Goal: Transaction & Acquisition: Book appointment/travel/reservation

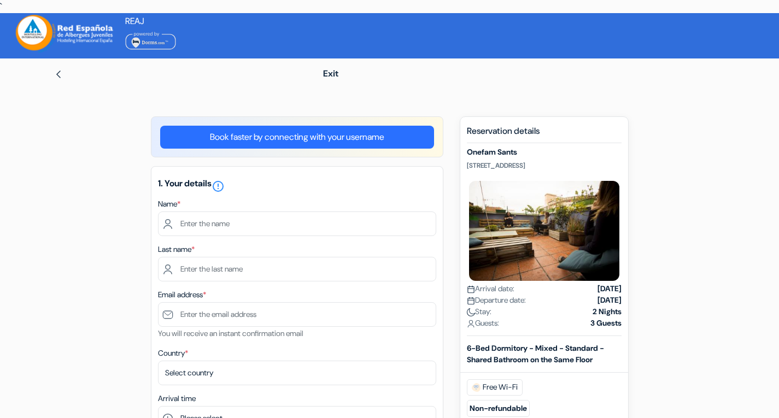
click at [183, 238] on div "1. Your details error_outline Name * Last name * Email address * You will recei…" at bounding box center [297, 357] width 292 height 383
click at [190, 231] on input "text" at bounding box center [297, 224] width 278 height 25
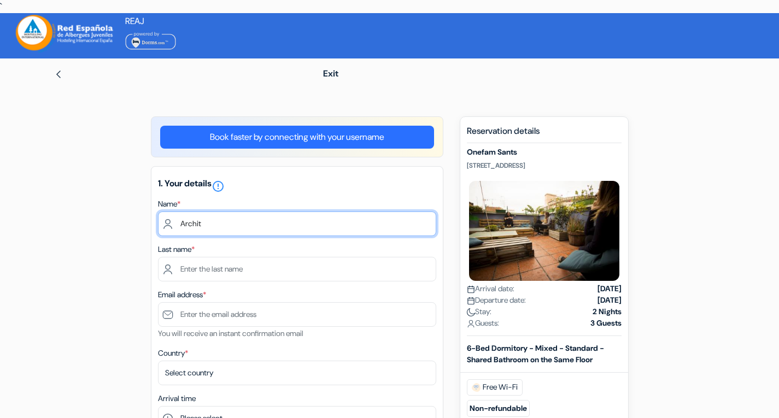
type input "Archit"
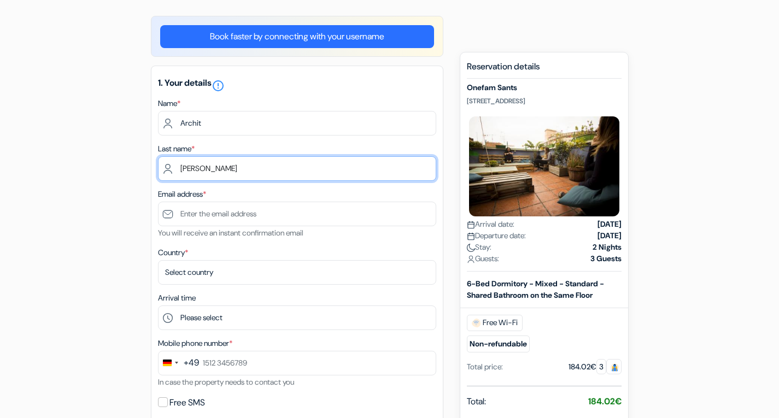
scroll to position [102, 0]
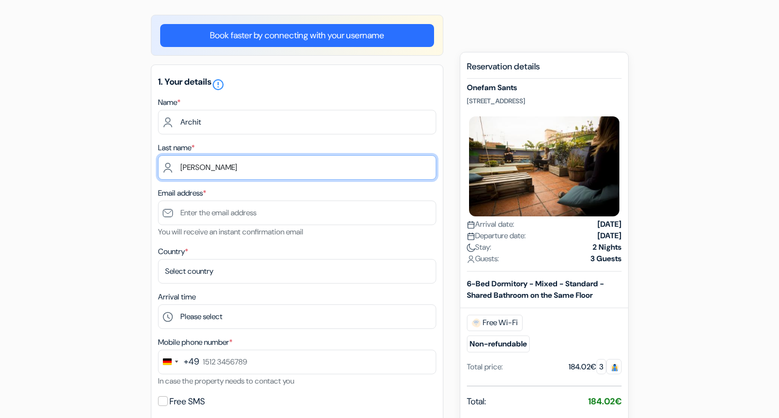
type input "[PERSON_NAME]"
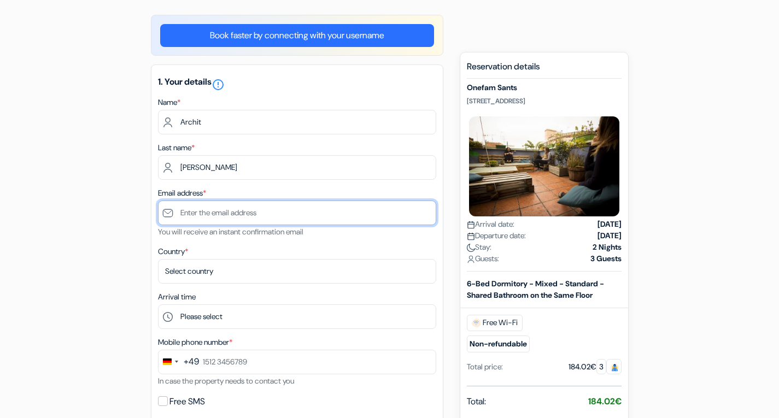
click at [197, 220] on input "text" at bounding box center [297, 213] width 278 height 25
type input "[EMAIL_ADDRESS][DOMAIN_NAME]"
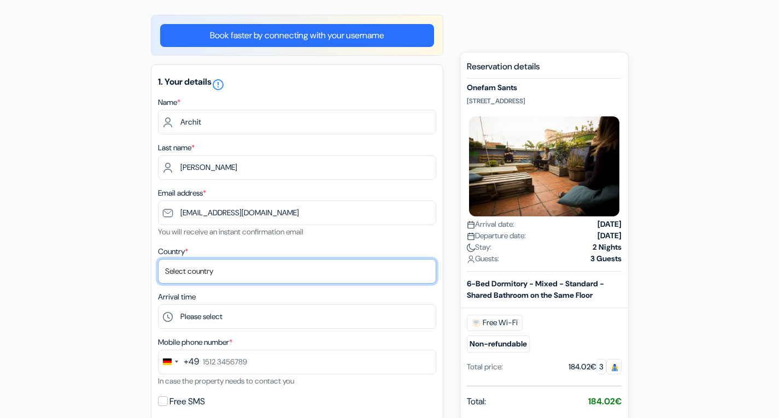
click at [188, 272] on select "Select country [GEOGRAPHIC_DATA] [GEOGRAPHIC_DATA] [GEOGRAPHIC_DATA] [GEOGRAPHI…" at bounding box center [297, 271] width 278 height 25
select select "107"
click at [158, 261] on select "Select country [GEOGRAPHIC_DATA] [GEOGRAPHIC_DATA] [GEOGRAPHIC_DATA] [GEOGRAPHI…" at bounding box center [297, 271] width 278 height 25
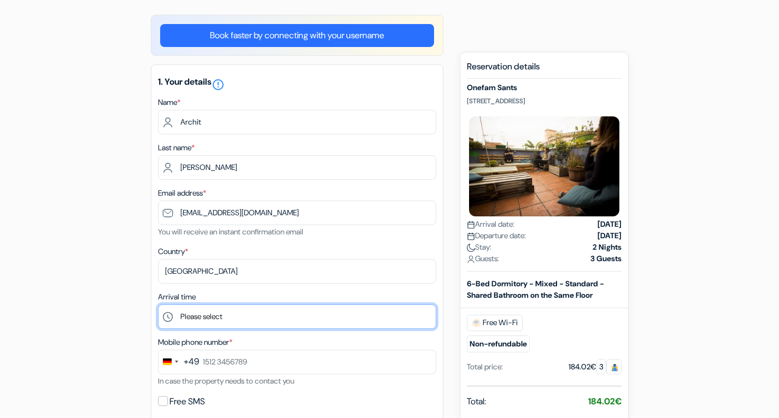
click at [204, 322] on select "Please select 1:00 2:00 3:00 4:00 5:00 6:00 7:00 8:00 9:00 10:00 11:00 12:00 1:…" at bounding box center [297, 316] width 278 height 25
select select "4"
click at [158, 306] on select "Please select 1:00 2:00 3:00 4:00 5:00 6:00 7:00 8:00 9:00 10:00 11:00 12:00 1:…" at bounding box center [297, 316] width 278 height 25
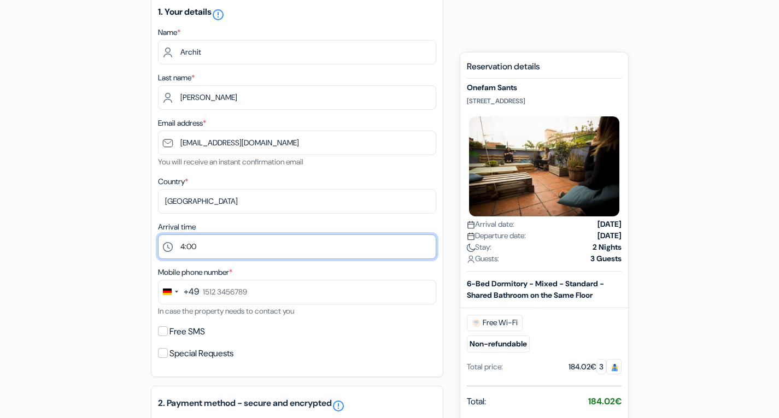
scroll to position [172, 0]
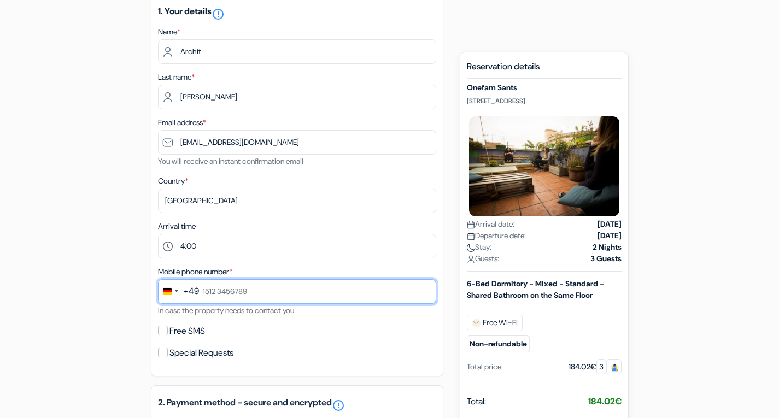
click at [227, 297] on input "text" at bounding box center [297, 291] width 278 height 25
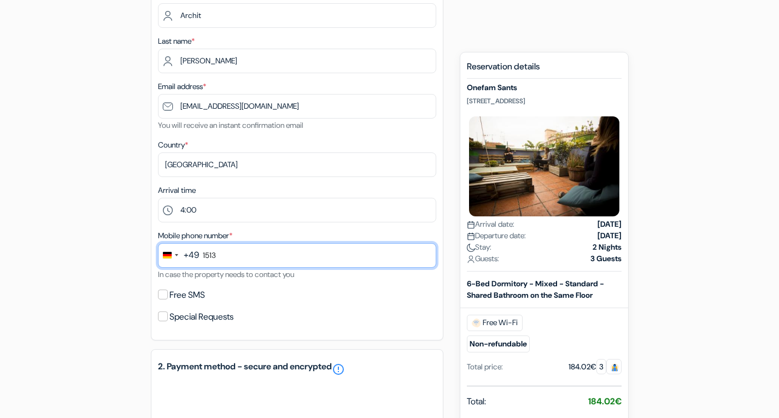
scroll to position [209, 0]
click at [203, 254] on input "1513 616356" at bounding box center [297, 255] width 278 height 25
click at [216, 259] on input "01513616356" at bounding box center [297, 255] width 278 height 25
click at [213, 258] on input "01513616356" at bounding box center [297, 255] width 278 height 25
click at [209, 256] on input "015213616356" at bounding box center [297, 255] width 278 height 25
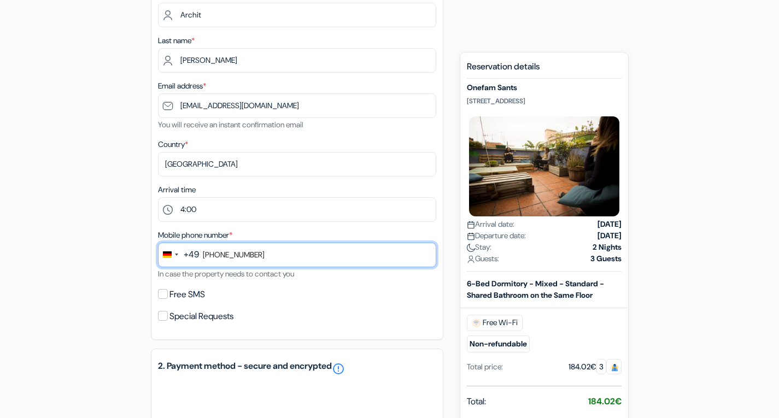
type input "[PHONE_NUMBER]"
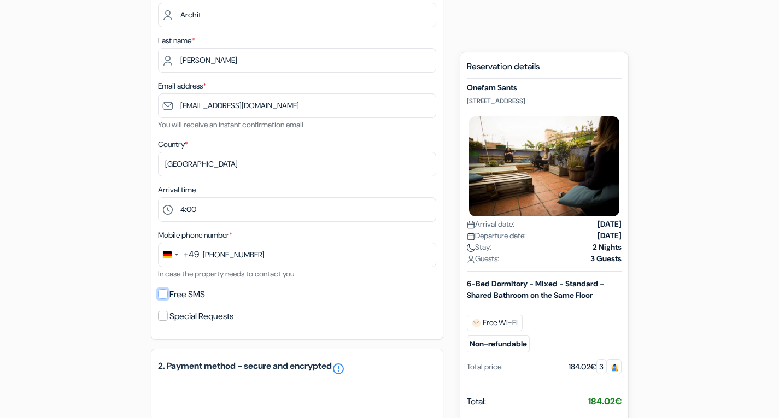
click at [162, 295] on input "Free SMS" at bounding box center [163, 294] width 10 height 10
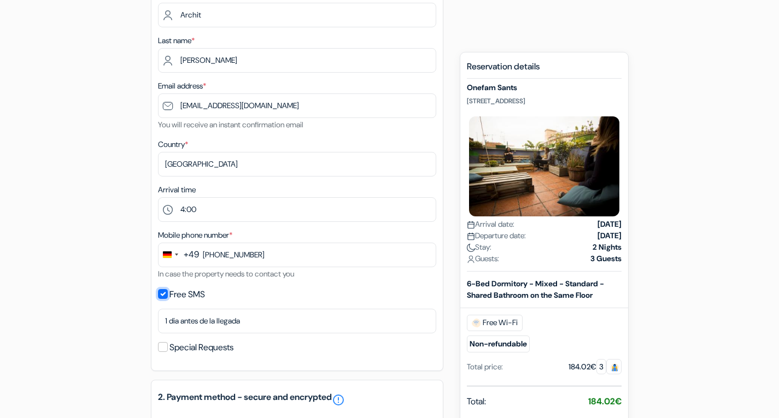
click at [162, 295] on input "Free SMS" at bounding box center [163, 294] width 10 height 10
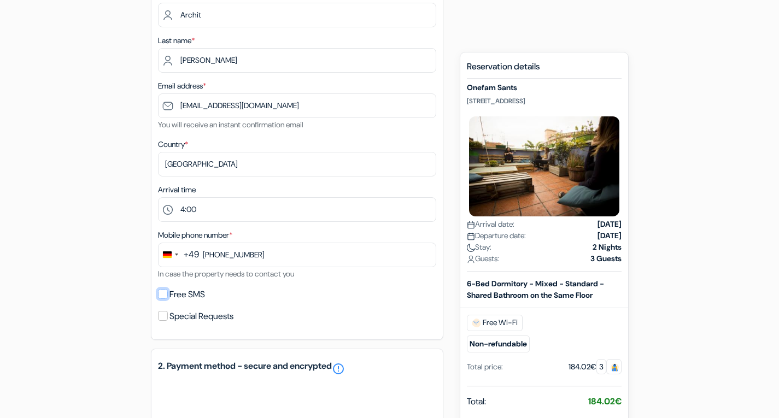
click at [160, 294] on input "Free SMS" at bounding box center [163, 294] width 10 height 10
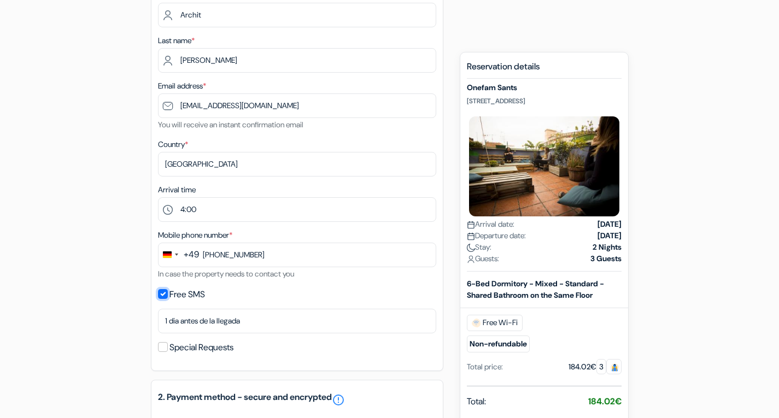
click at [160, 294] on input "Free SMS" at bounding box center [163, 294] width 10 height 10
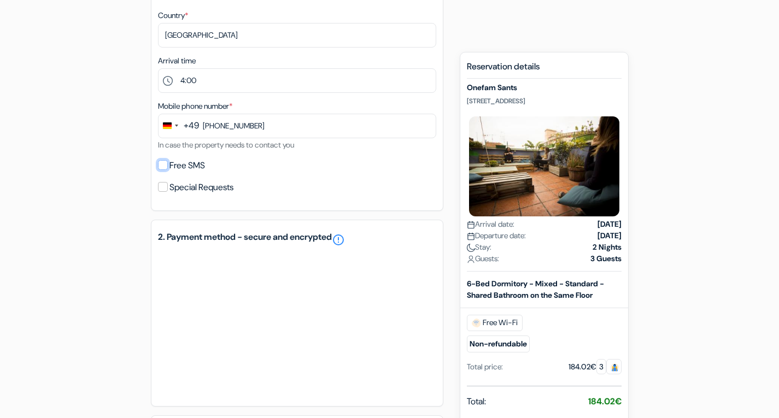
scroll to position [338, 0]
click at [162, 168] on input "Free SMS" at bounding box center [163, 165] width 10 height 10
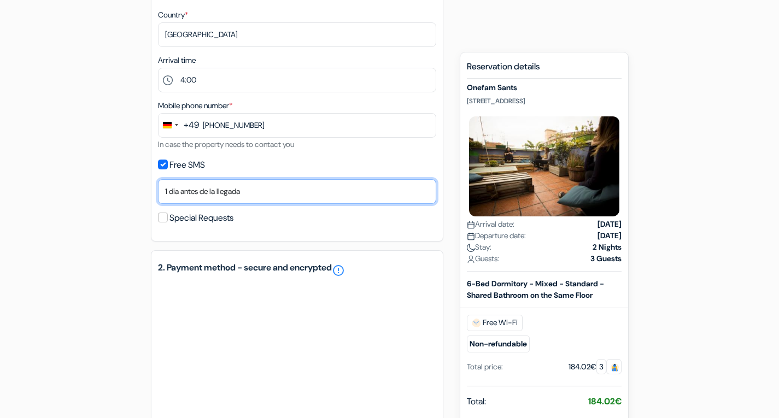
click at [201, 197] on select "No gracias Enviar ahora Llegada 1 dia antes de la llegada 2 días antes de la ll…" at bounding box center [297, 191] width 278 height 25
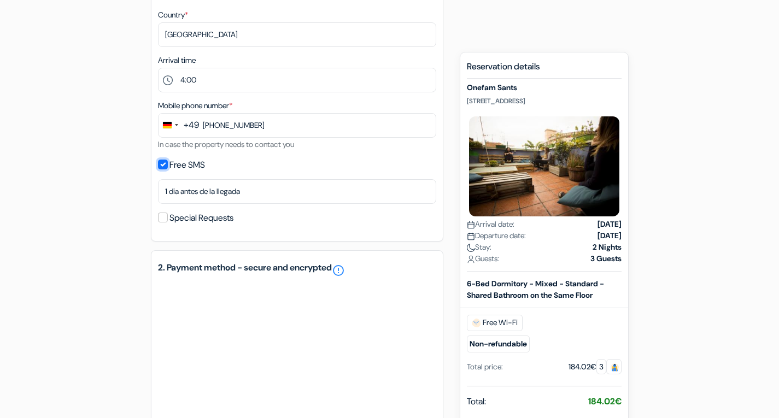
click at [164, 167] on input "Free SMS" at bounding box center [163, 165] width 10 height 10
checkbox input "false"
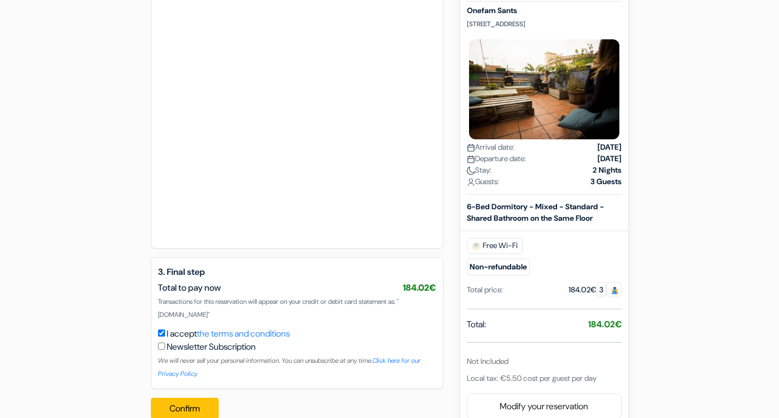
scroll to position [689, 0]
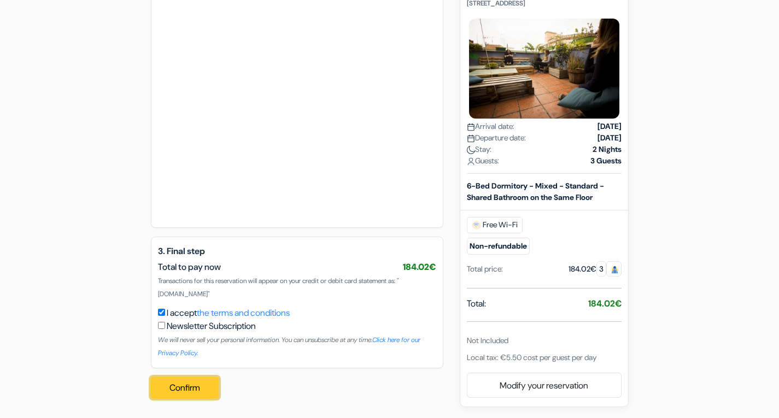
click at [202, 394] on button "Confirm" at bounding box center [185, 388] width 68 height 22
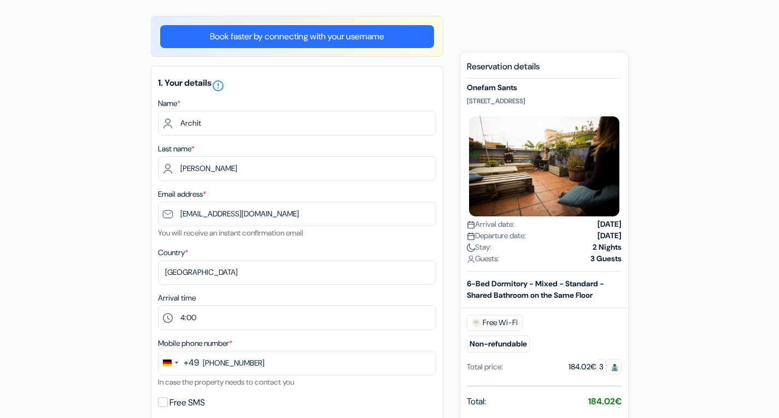
scroll to position [0, 0]
